Goal: Transaction & Acquisition: Purchase product/service

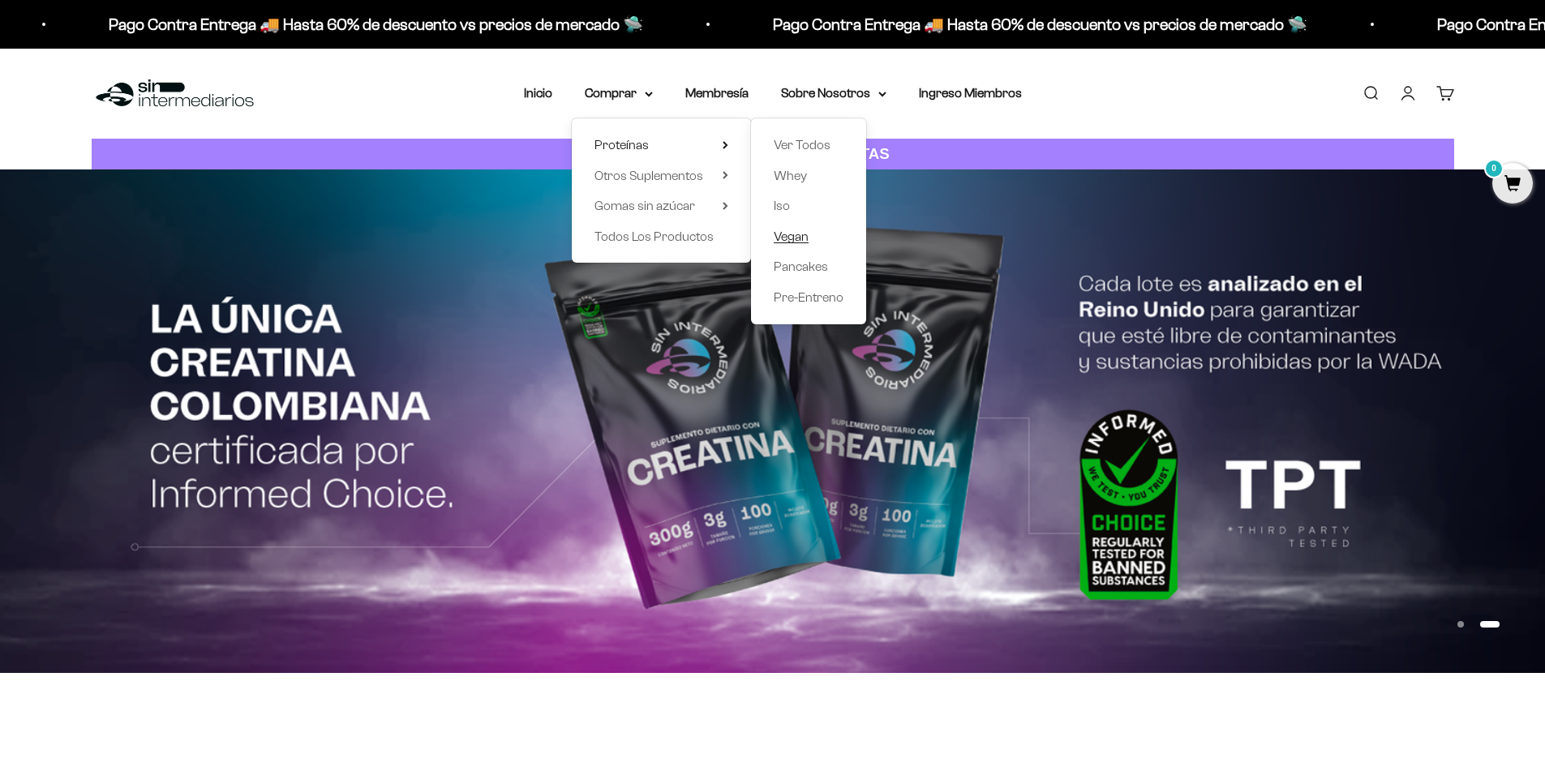
click at [800, 238] on span "Vegan" at bounding box center [790, 236] width 35 height 14
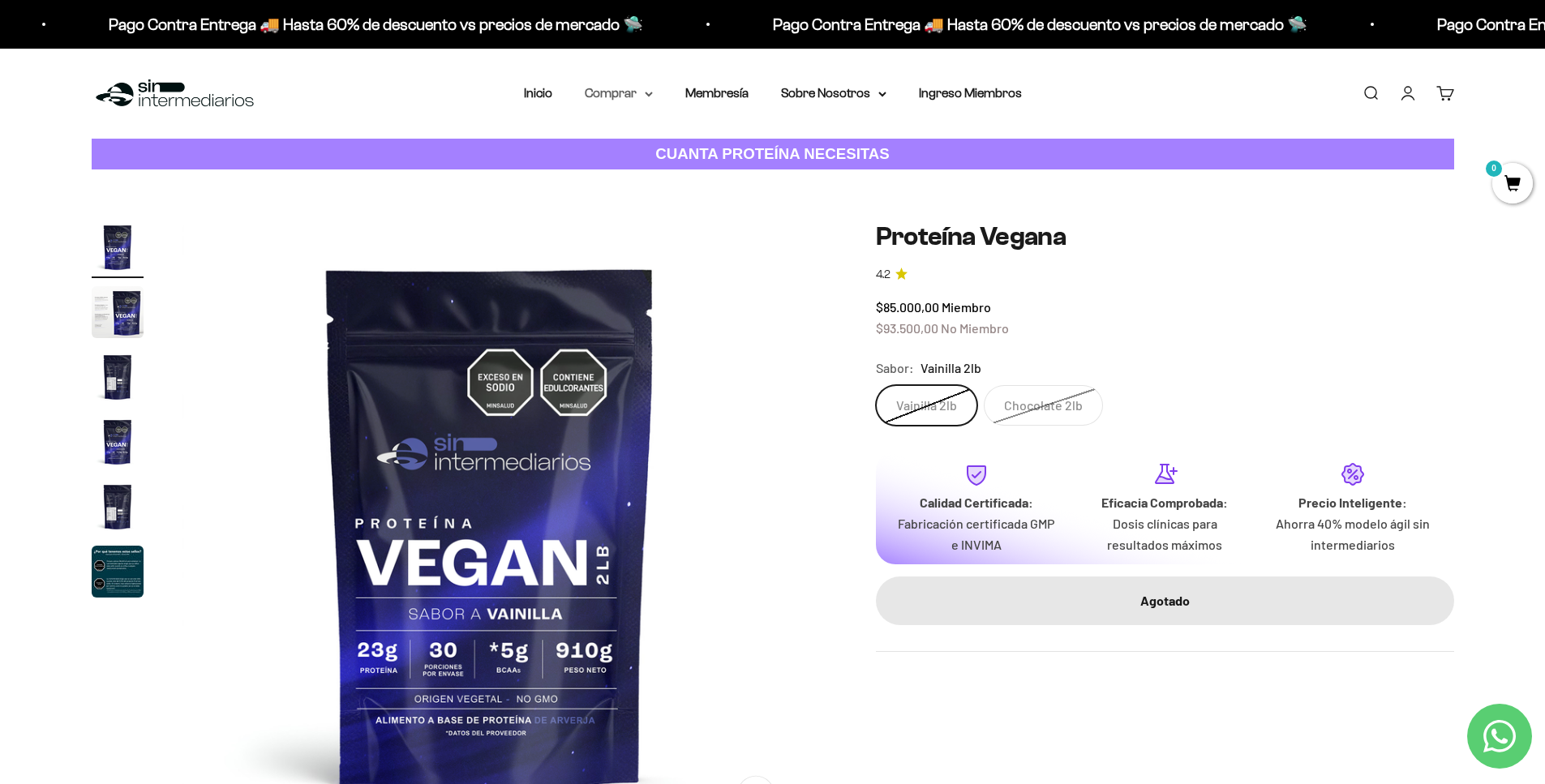
click at [647, 92] on icon at bounding box center [649, 95] width 8 height 6
click at [725, 144] on div "Proteínas Ver Todos Whey Iso Vegan" at bounding box center [662, 190] width 179 height 144
click at [724, 145] on icon at bounding box center [725, 144] width 3 height 7
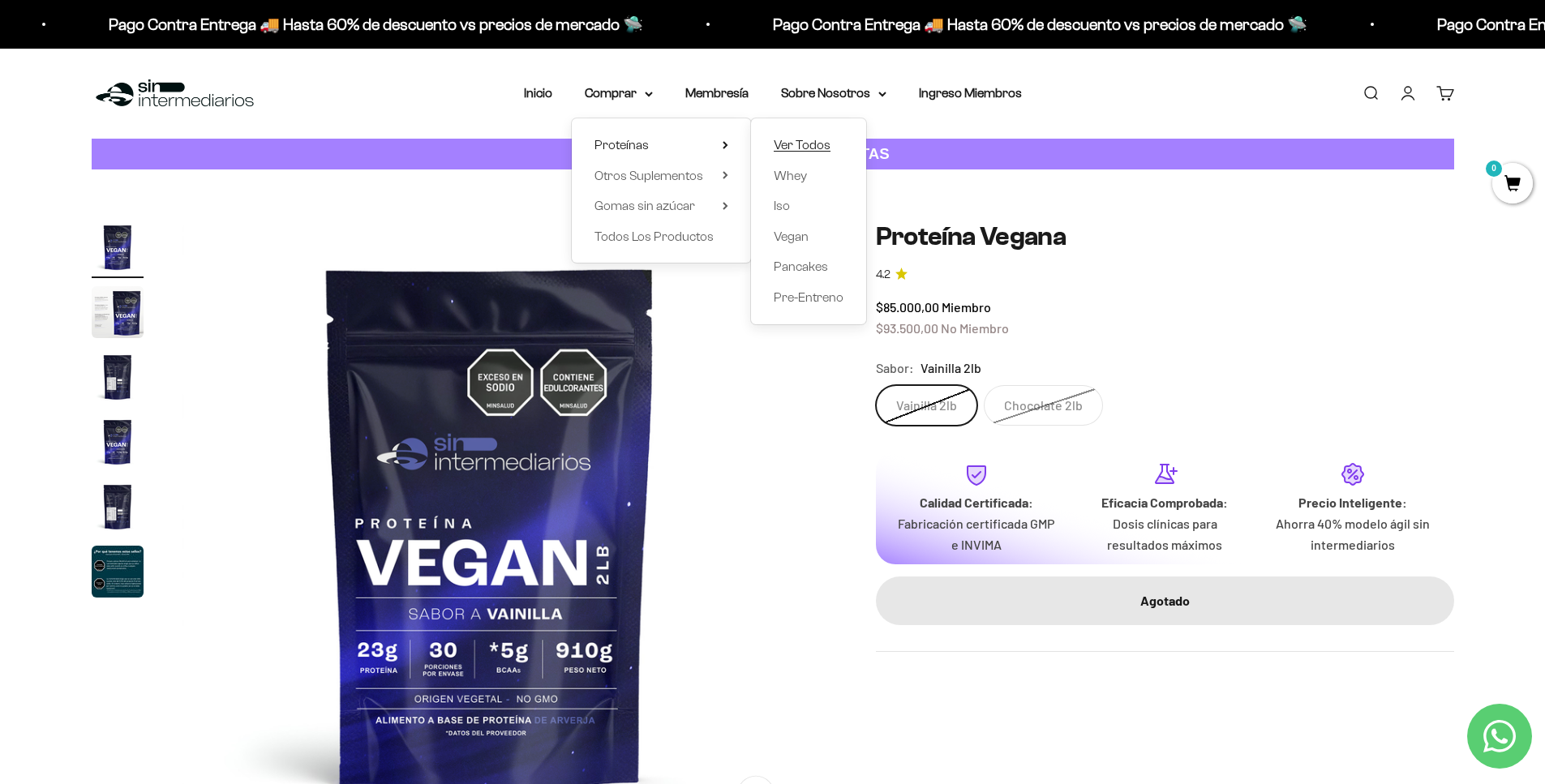
click at [791, 146] on span "Ver Todos" at bounding box center [801, 144] width 57 height 14
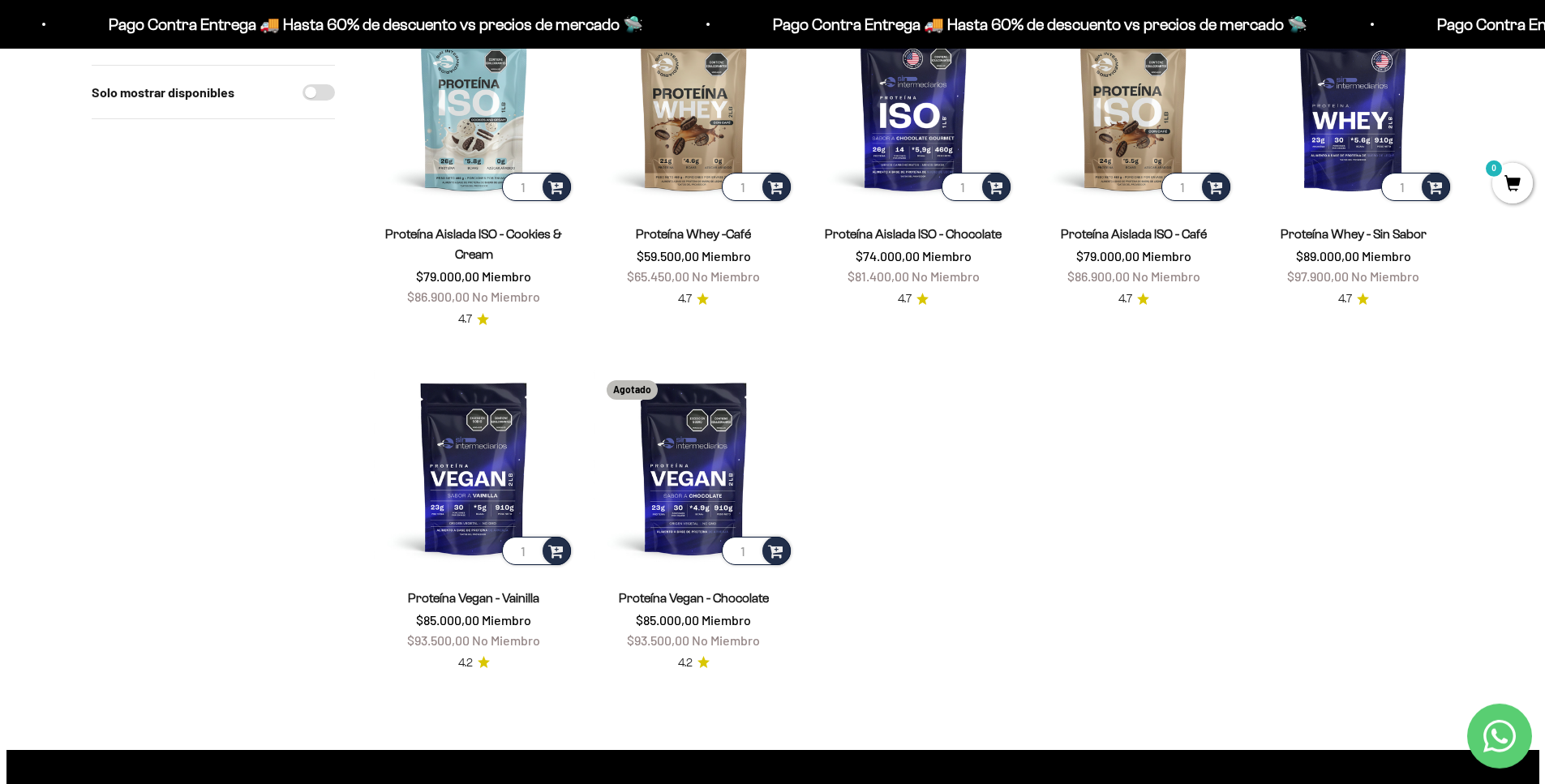
scroll to position [661, 0]
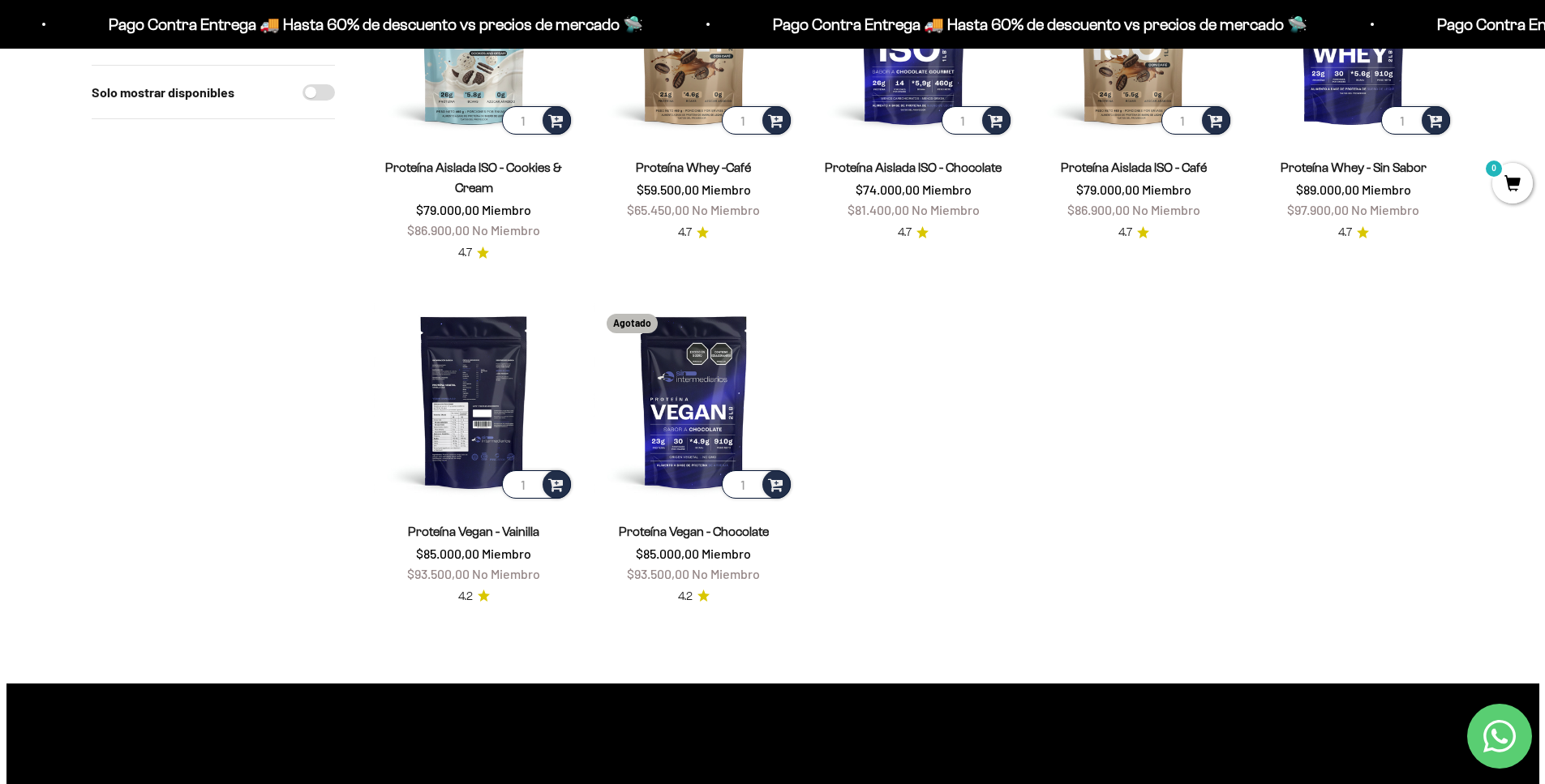
click at [449, 366] on img at bounding box center [473, 400] width 200 height 200
